Goal: Transaction & Acquisition: Download file/media

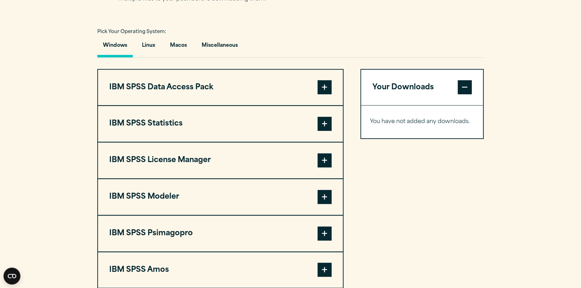
scroll to position [561, 0]
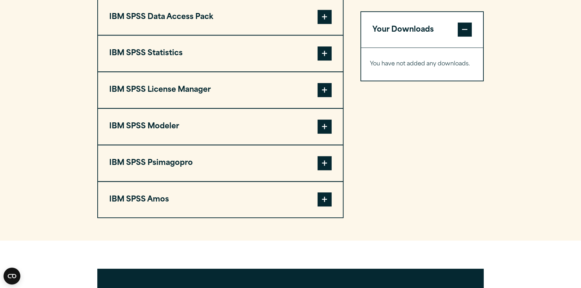
click at [325, 97] on span at bounding box center [324, 90] width 14 height 14
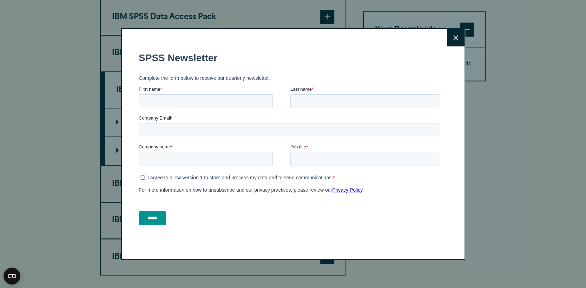
click at [457, 94] on div "Close" at bounding box center [293, 143] width 344 height 231
click at [453, 39] on icon at bounding box center [455, 37] width 5 height 5
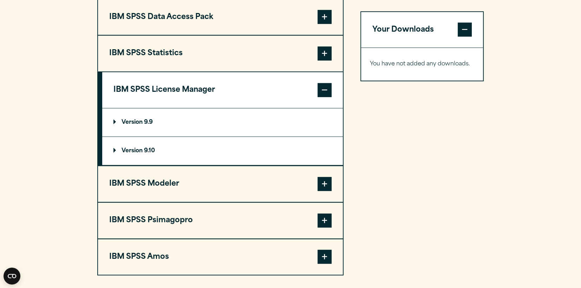
click at [143, 153] on p "Version 9.10" at bounding box center [133, 151] width 41 height 6
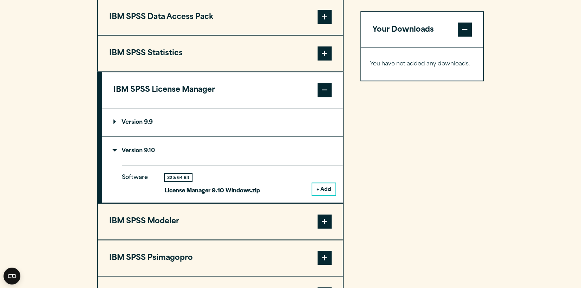
click at [186, 195] on p "License Manager 9.10 Windows.zip" at bounding box center [212, 190] width 95 height 10
click at [174, 181] on div "32 & 64 Bit" at bounding box center [178, 176] width 27 height 7
drag, startPoint x: 140, startPoint y: 188, endPoint x: 246, endPoint y: 202, distance: 107.0
click at [140, 188] on p "Software" at bounding box center [138, 180] width 32 height 17
click at [330, 195] on button "+ Add" at bounding box center [323, 189] width 23 height 12
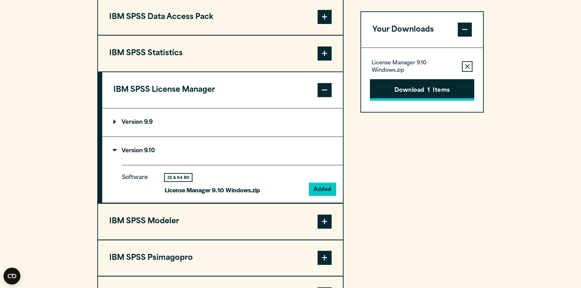
click at [408, 96] on button "Download 1 Items" at bounding box center [422, 90] width 104 height 22
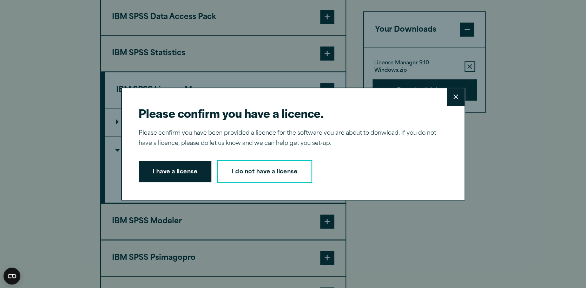
click at [453, 95] on icon at bounding box center [455, 96] width 5 height 5
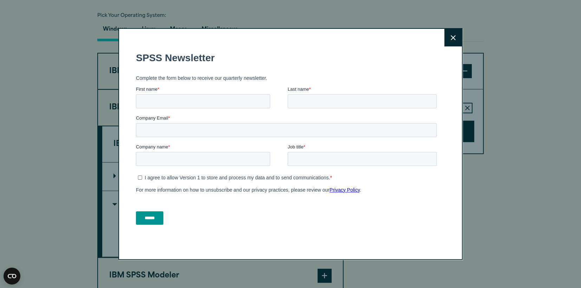
scroll to position [491, 0]
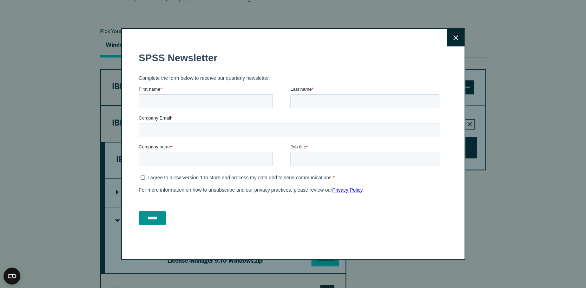
click at [449, 31] on button "Close" at bounding box center [456, 38] width 18 height 18
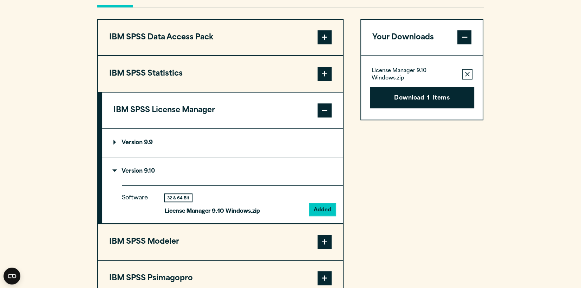
scroll to position [597, 0]
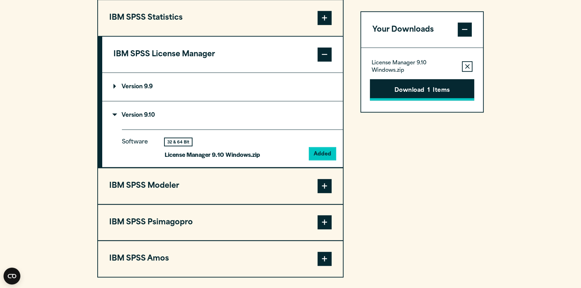
click at [401, 86] on button "Download 1 Items" at bounding box center [422, 90] width 104 height 22
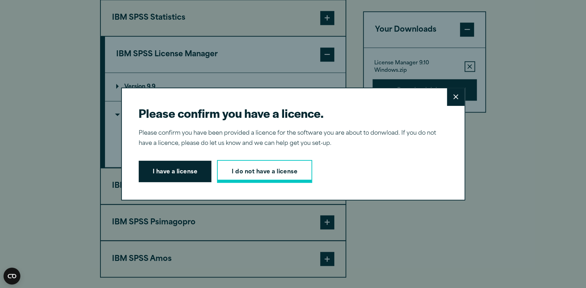
click at [276, 170] on link "I do not have a license" at bounding box center [264, 171] width 95 height 23
click at [456, 98] on button "Close" at bounding box center [456, 97] width 18 height 18
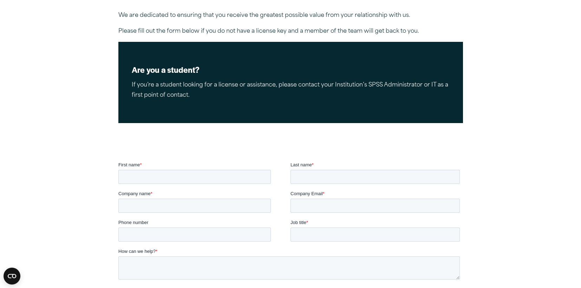
scroll to position [176, 0]
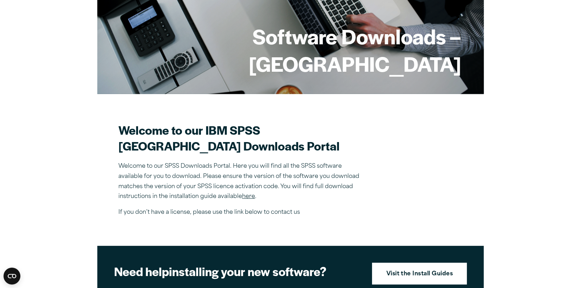
scroll to position [211, 0]
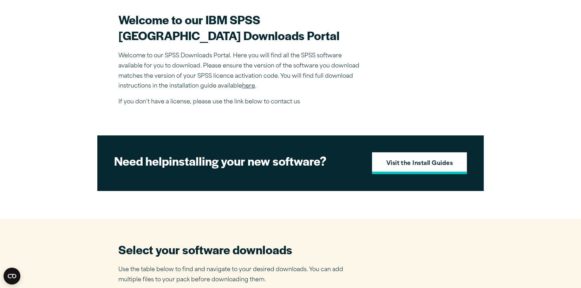
click at [397, 168] on strong "Visit the Install Guides" at bounding box center [419, 163] width 67 height 9
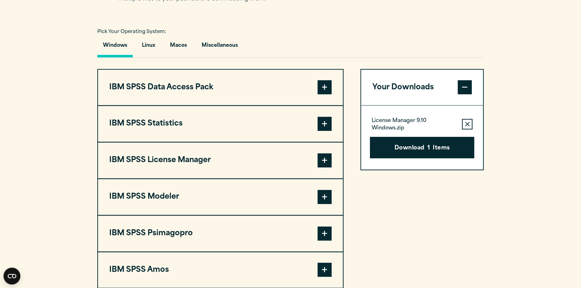
scroll to position [597, 0]
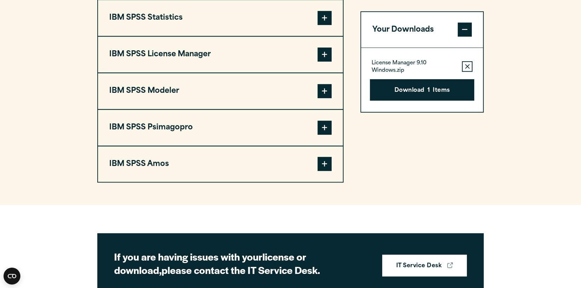
click at [126, 22] on button "IBM SPSS Statistics" at bounding box center [220, 18] width 245 height 36
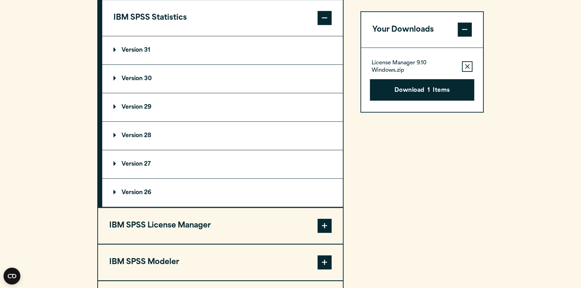
click at [122, 64] on summary "Version 31" at bounding box center [222, 50] width 241 height 28
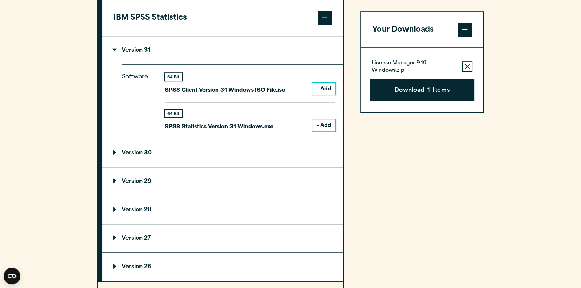
click at [322, 131] on button "+ Add" at bounding box center [323, 125] width 23 height 12
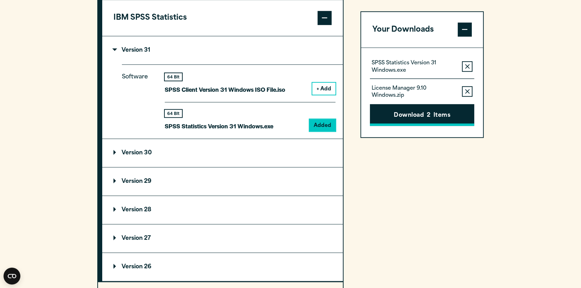
click at [436, 116] on button "Download 2 Items" at bounding box center [422, 115] width 104 height 22
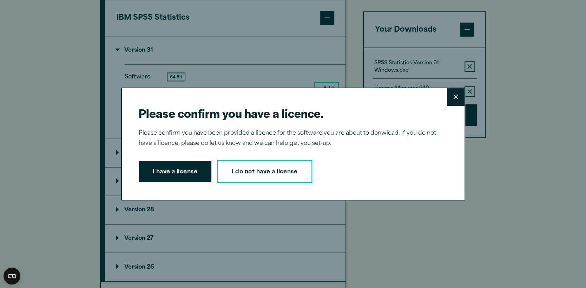
click at [450, 101] on button "Close" at bounding box center [456, 97] width 18 height 18
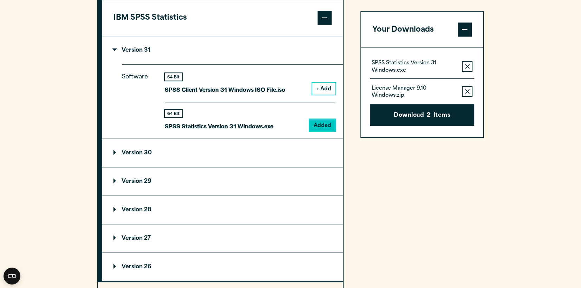
click at [463, 90] on button "Remove this item from your software download list" at bounding box center [467, 91] width 11 height 11
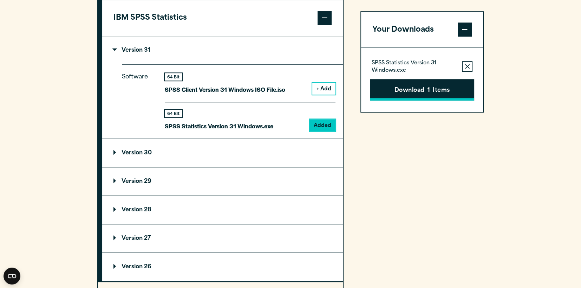
click at [436, 86] on button "Download 1 Items" at bounding box center [422, 90] width 104 height 22
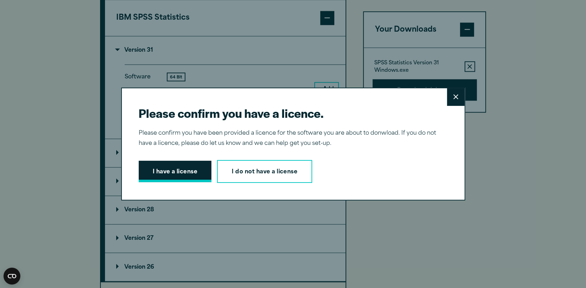
click at [203, 175] on button "I have a license" at bounding box center [175, 171] width 73 height 22
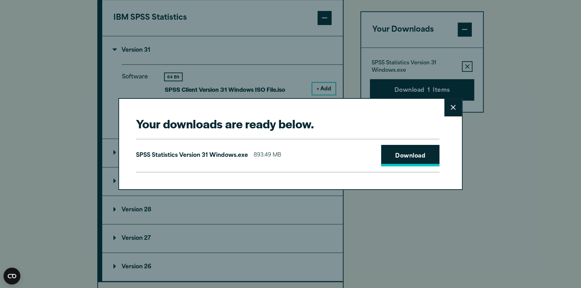
click at [409, 151] on link "Download" at bounding box center [410, 156] width 58 height 22
click at [425, 153] on link "Download" at bounding box center [410, 156] width 58 height 22
drag, startPoint x: 456, startPoint y: 108, endPoint x: 460, endPoint y: 111, distance: 4.6
click at [456, 108] on button "Close" at bounding box center [453, 108] width 18 height 18
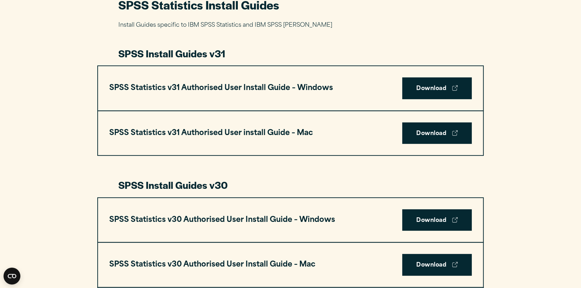
scroll to position [140, 0]
